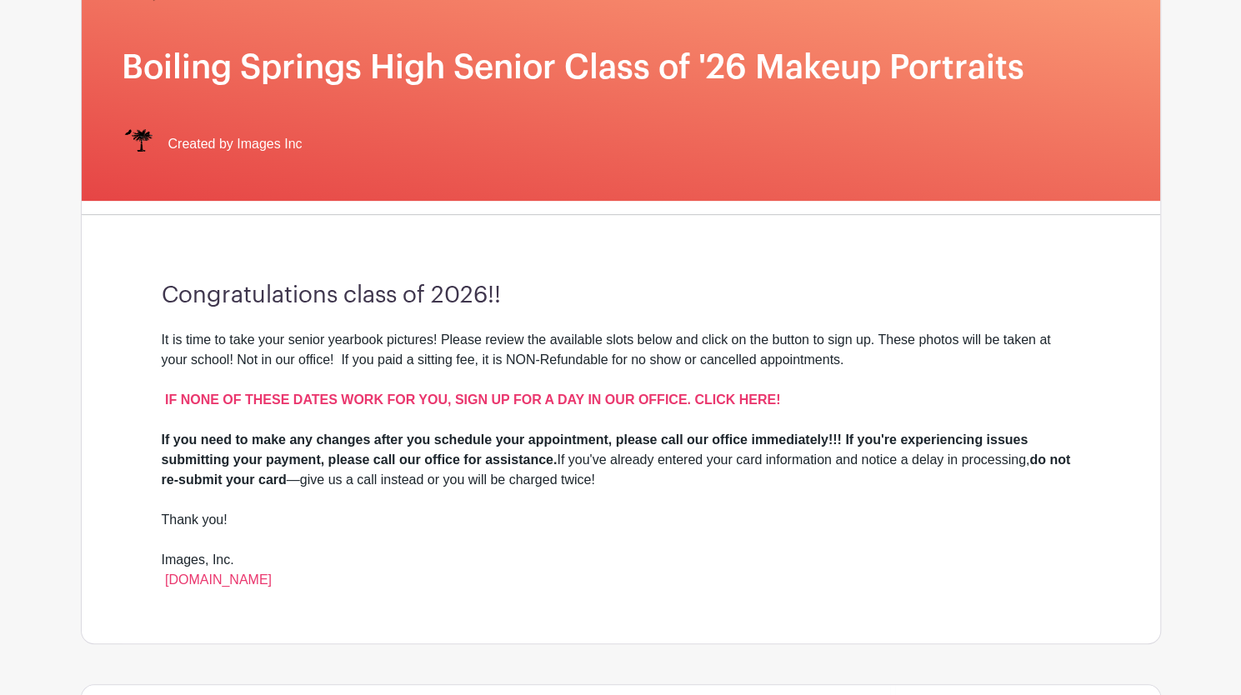
scroll to position [234, 0]
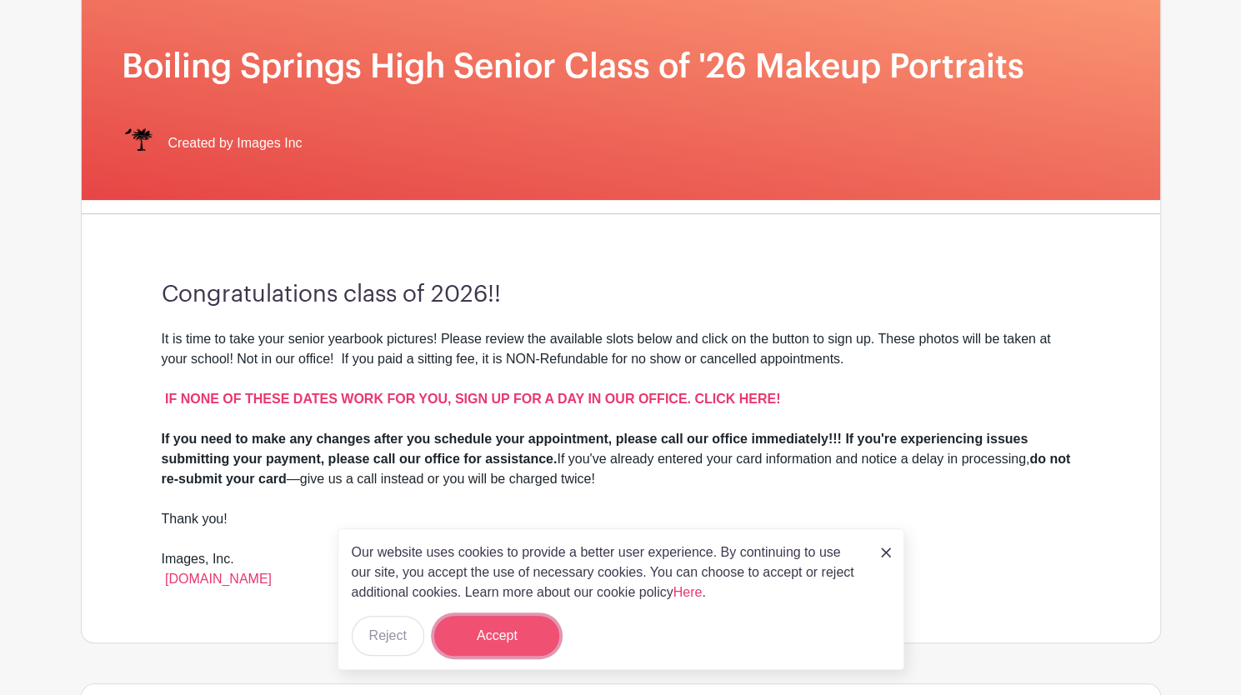
click at [488, 628] on button "Accept" at bounding box center [496, 636] width 125 height 40
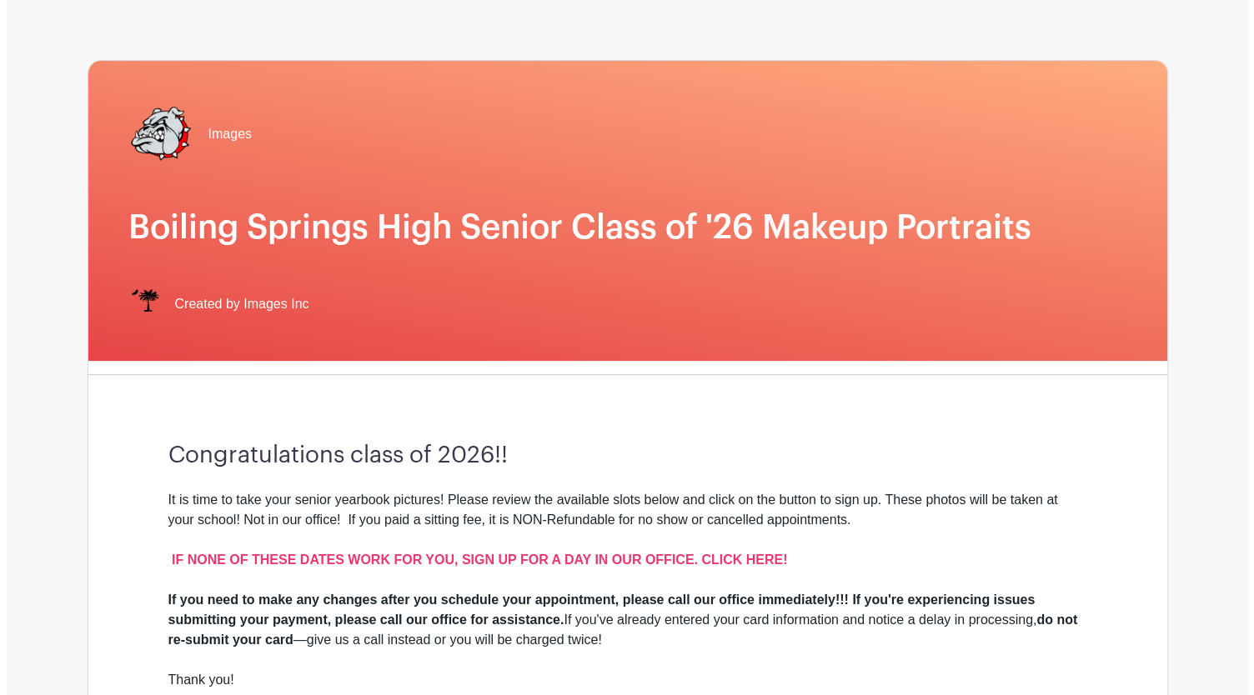
scroll to position [0, 0]
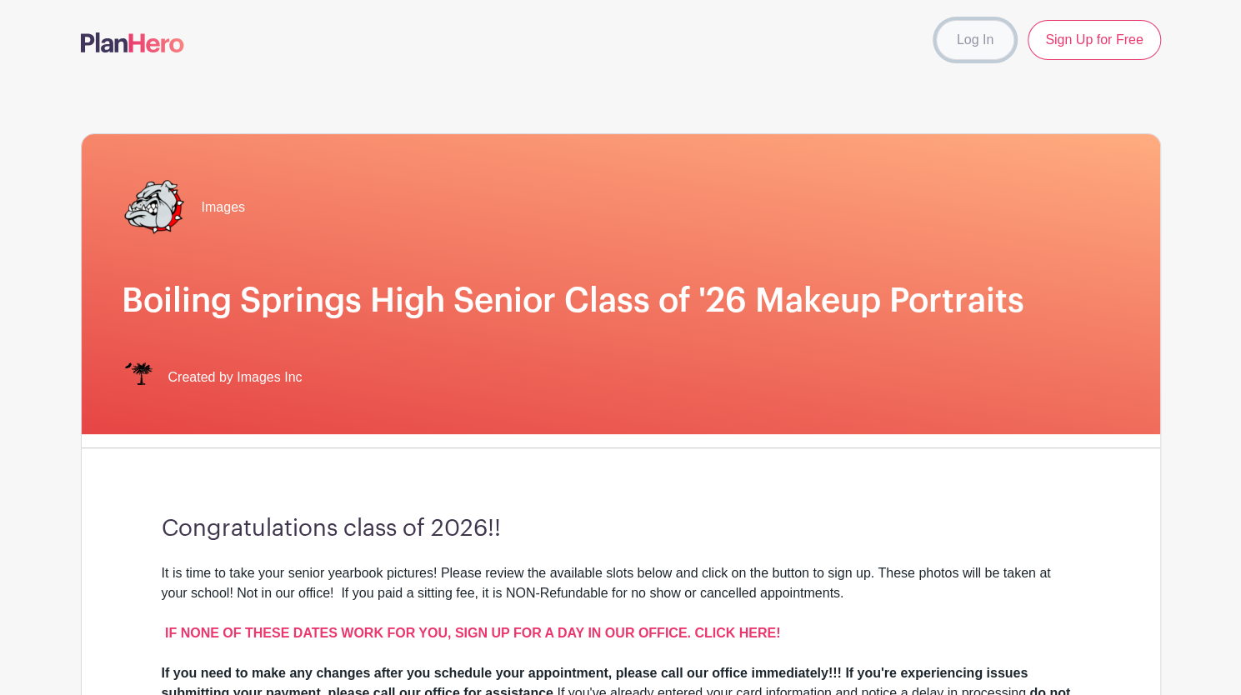
click at [986, 36] on link "Log In" at bounding box center [975, 40] width 78 height 40
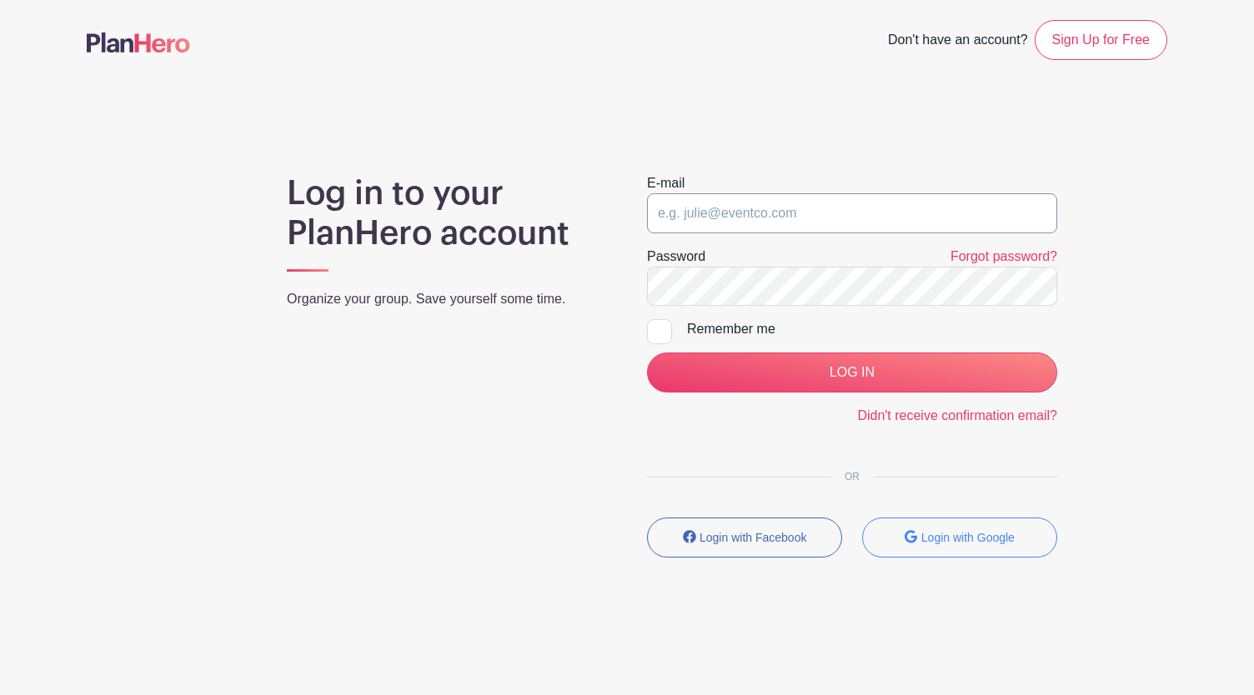
click at [896, 208] on input "email" at bounding box center [852, 213] width 410 height 40
type input "morganparker750@gmail.com"
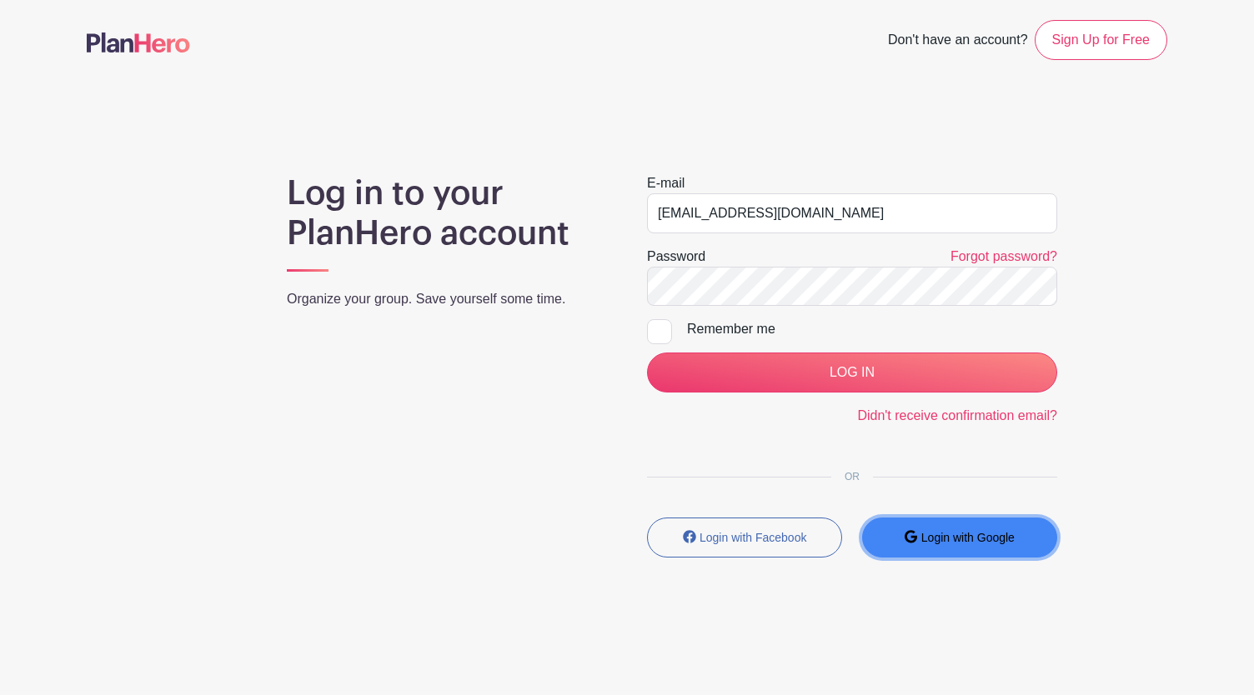
click at [961, 524] on button "Login with Google" at bounding box center [959, 538] width 195 height 40
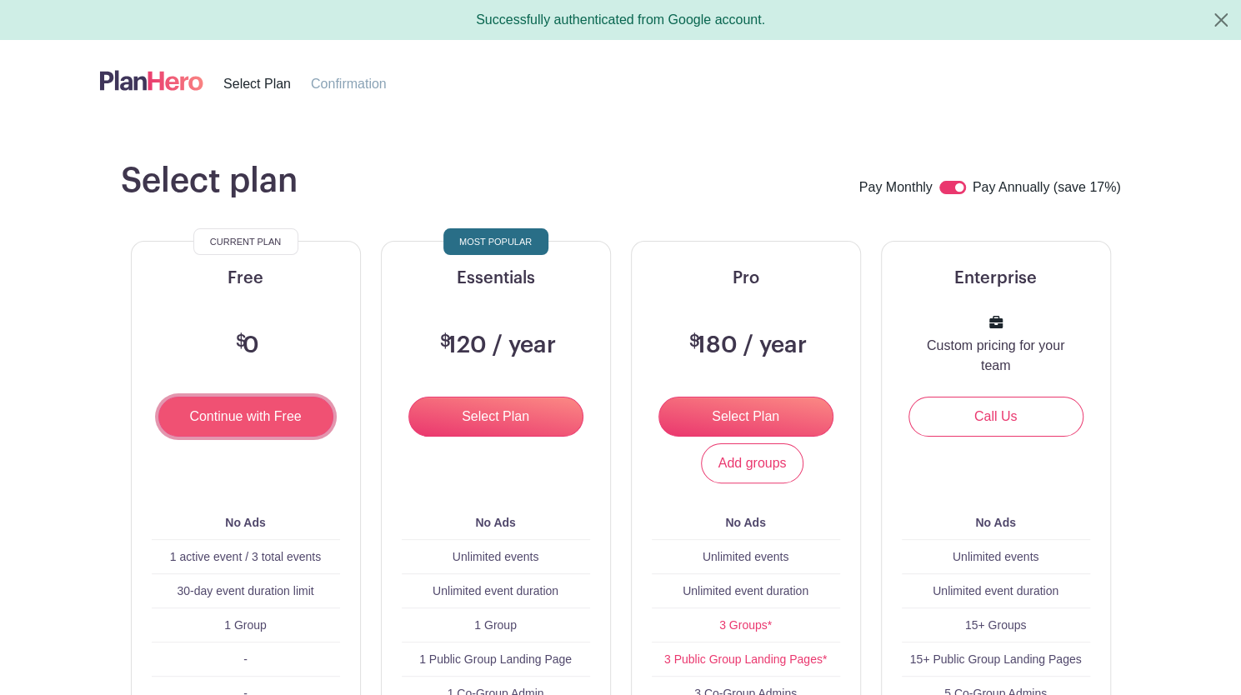
click at [207, 414] on input "Continue with Free" at bounding box center [245, 417] width 175 height 40
